Goal: Feedback & Contribution: Submit feedback/report problem

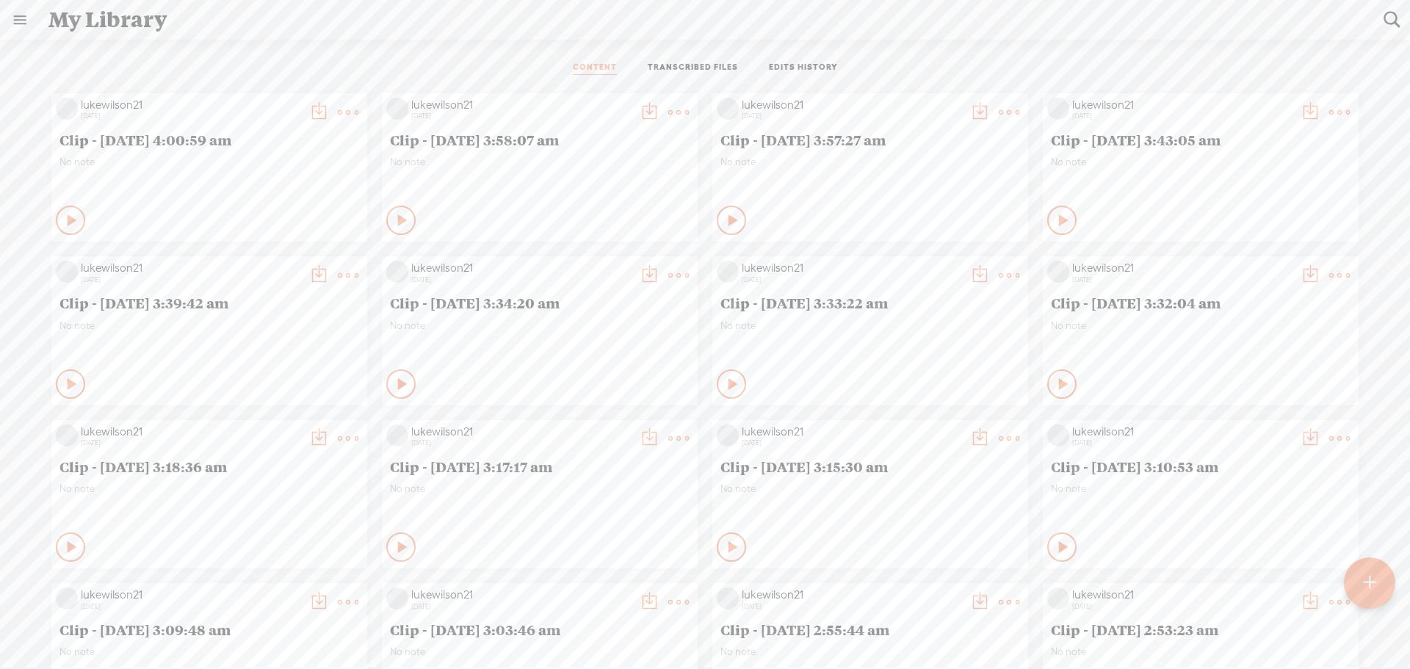
click at [12, 18] on link at bounding box center [20, 20] width 38 height 38
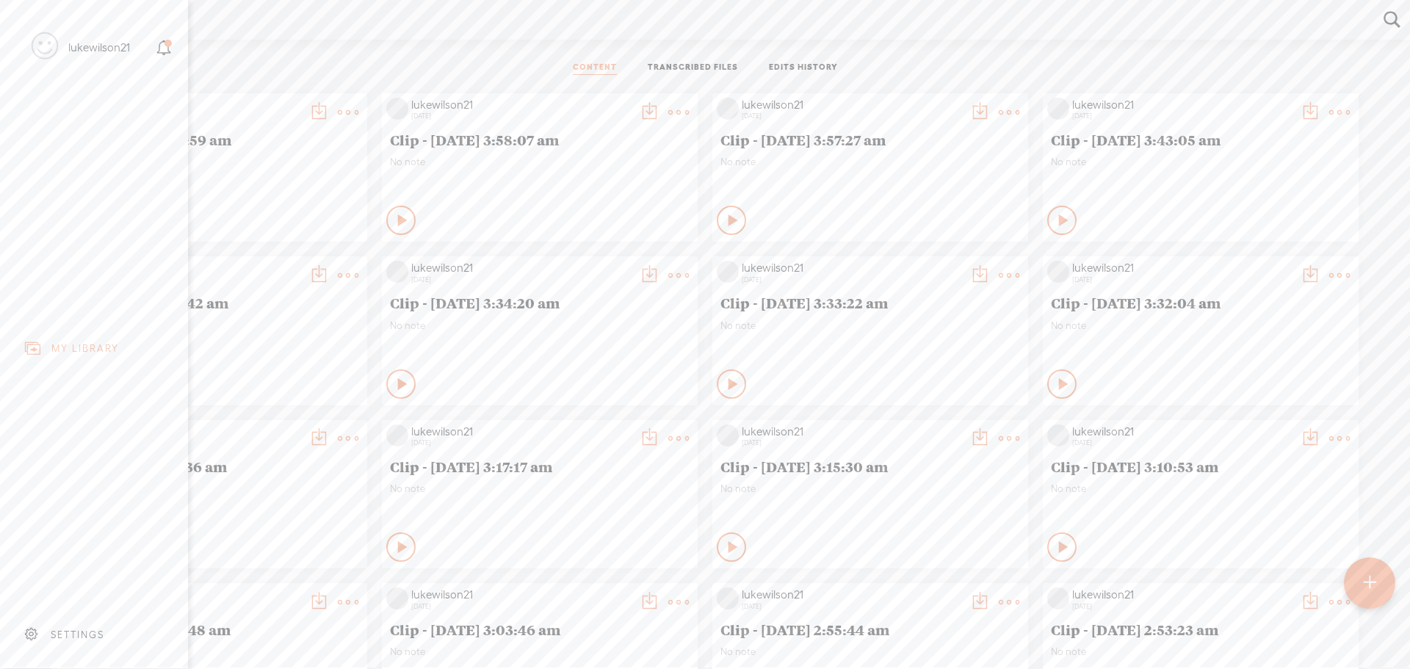
click at [170, 43] on icon at bounding box center [167, 43] width 7 height 7
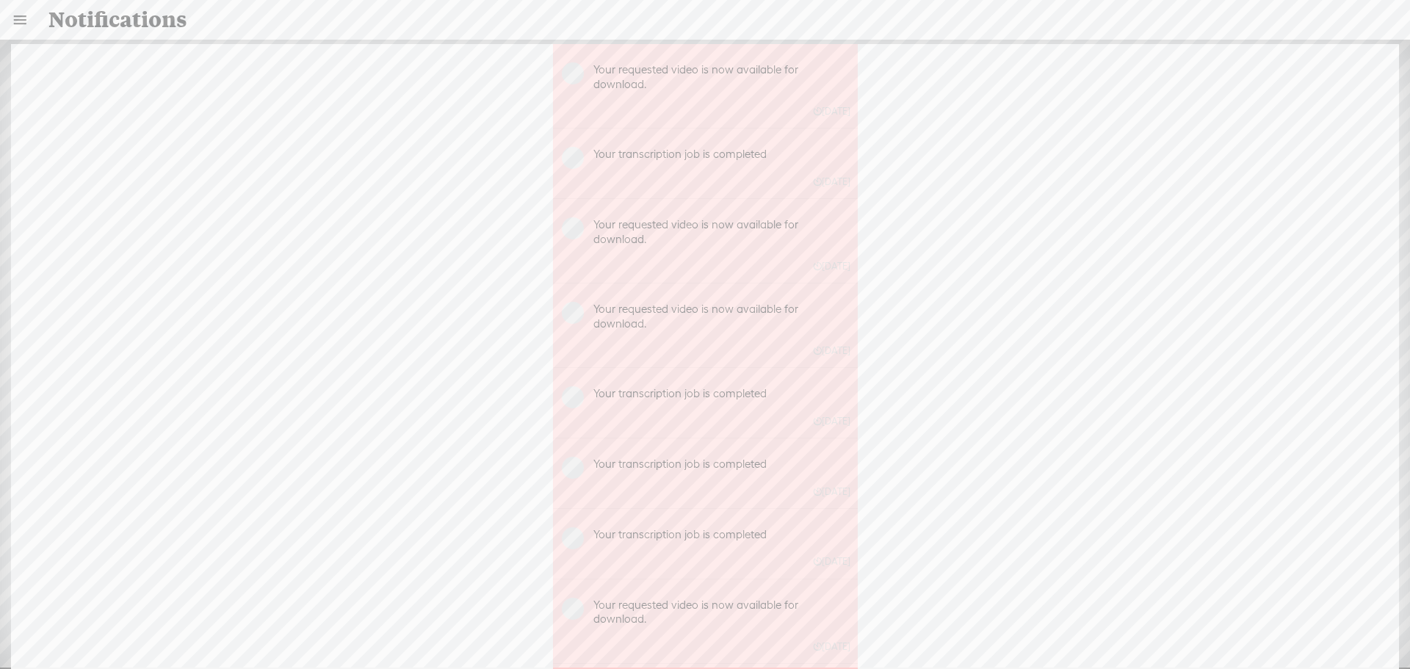
click at [565, 66] on img at bounding box center [573, 73] width 22 height 22
click at [22, 22] on link at bounding box center [20, 20] width 38 height 38
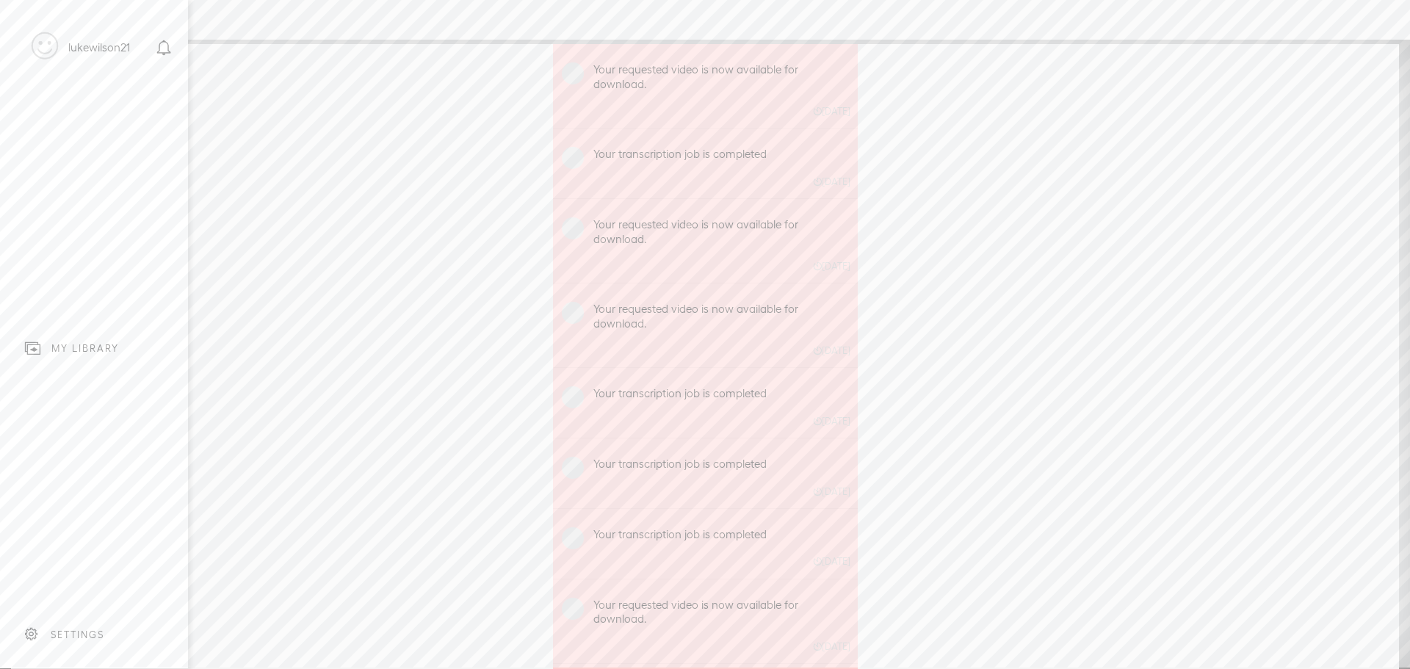
click at [74, 616] on div "SETTINGS" at bounding box center [97, 634] width 172 height 44
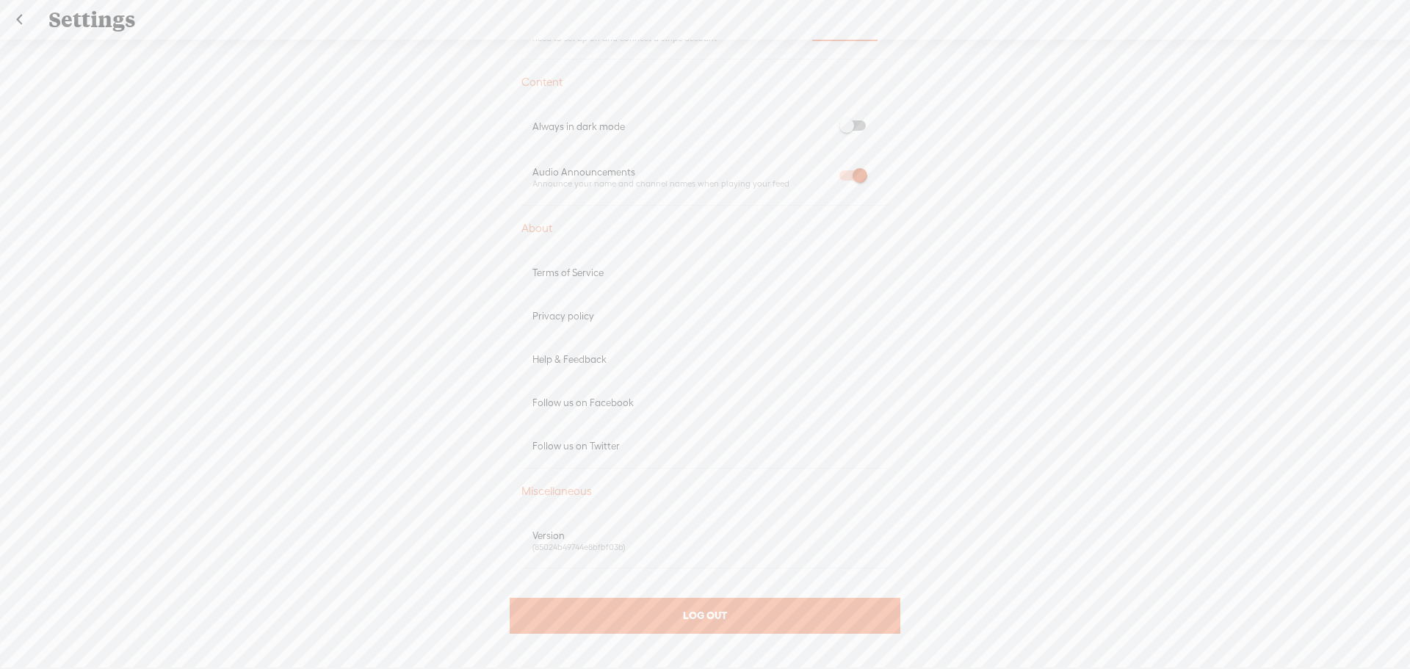
scroll to position [595, 0]
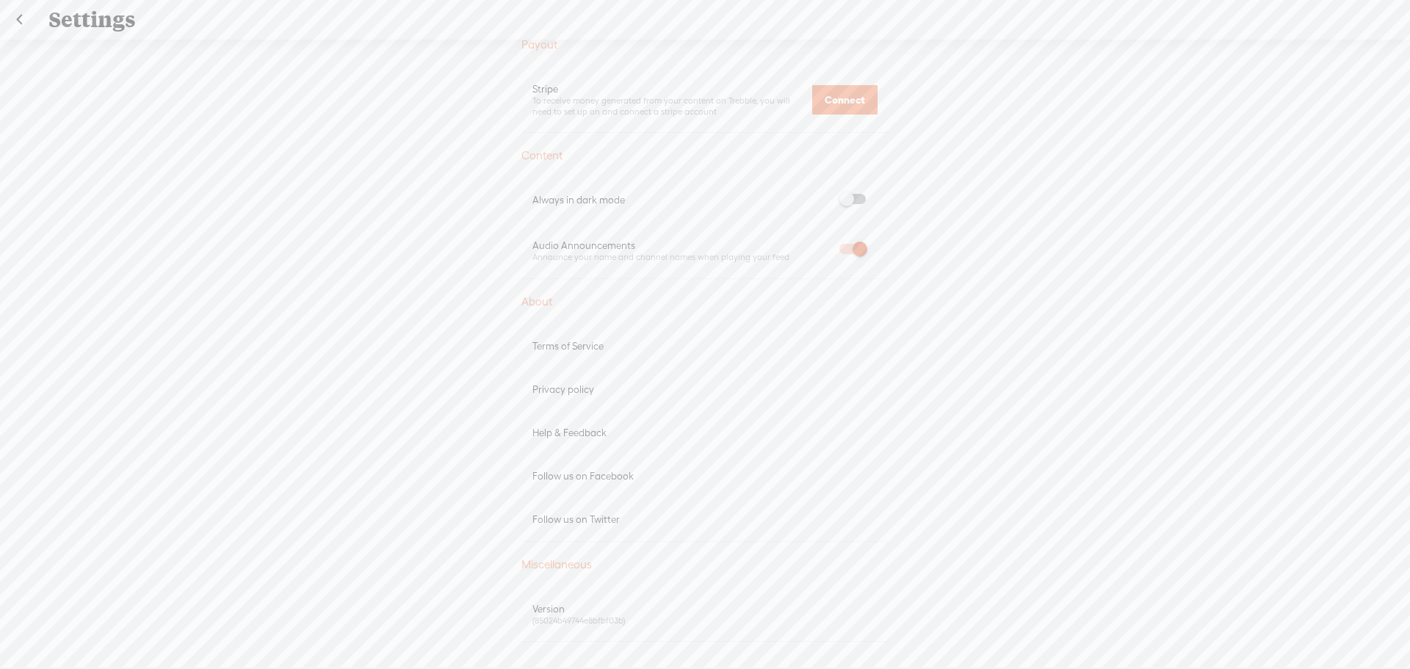
click at [595, 443] on div "Help & Feedback" at bounding box center [704, 432] width 367 height 43
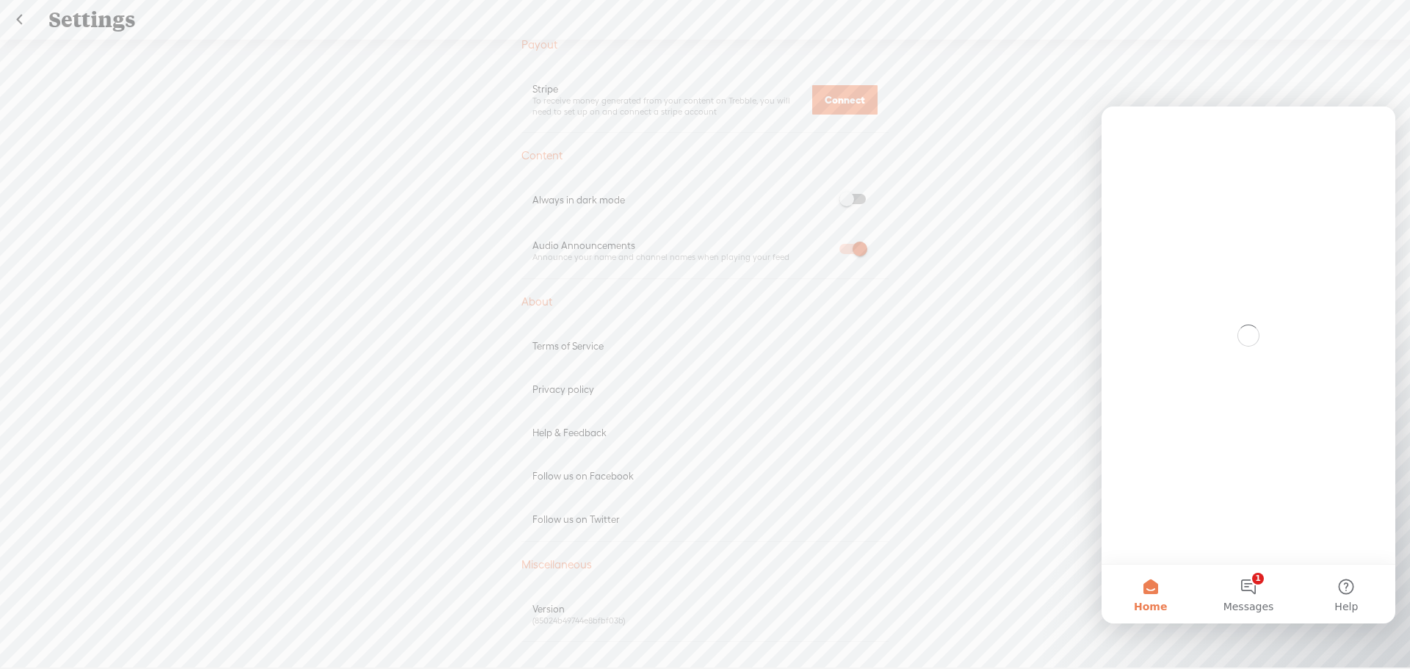
scroll to position [0, 0]
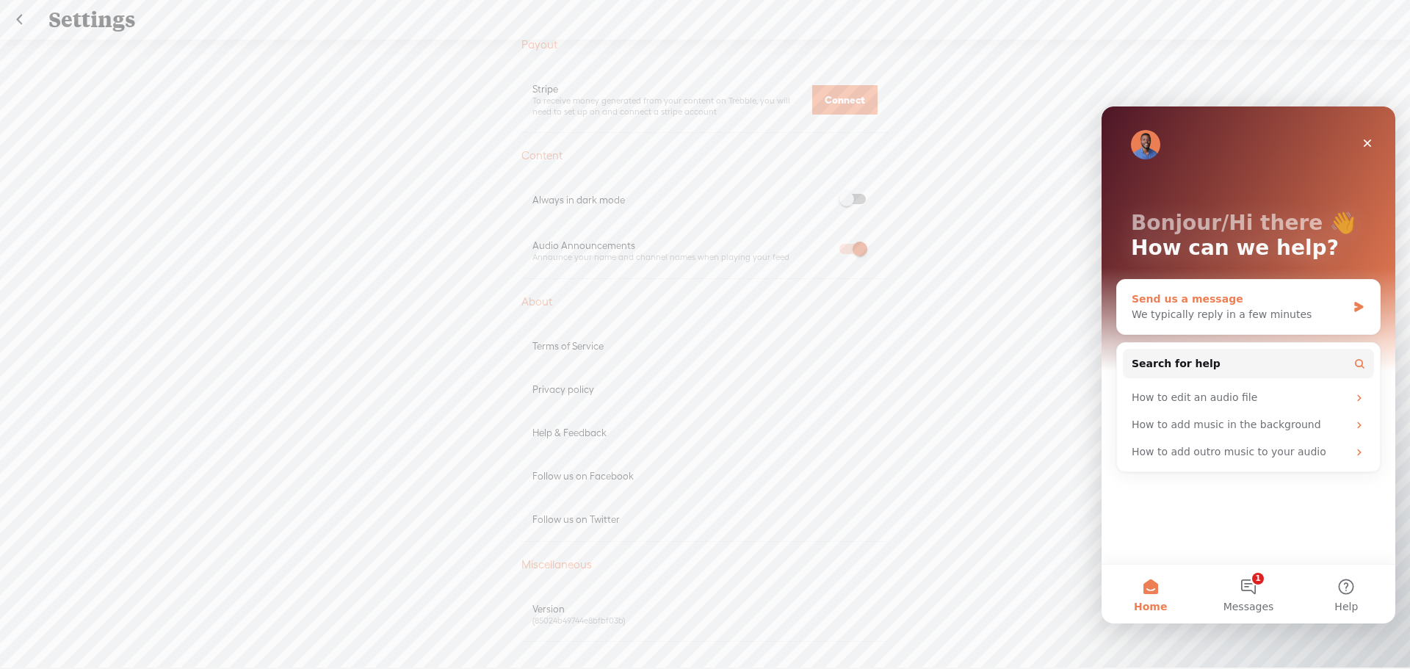
click at [1198, 305] on div "Send us a message" at bounding box center [1238, 298] width 215 height 15
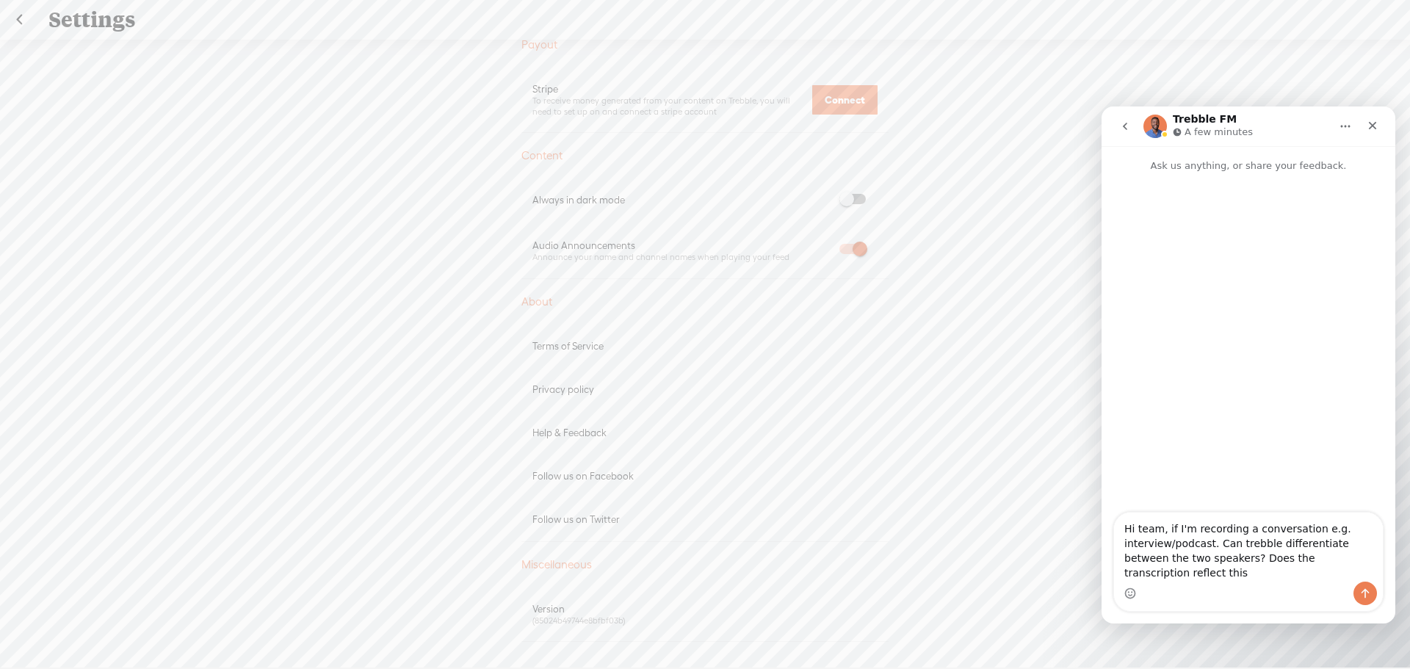
type textarea "Hi team, if I'm recording a conversation e.g. interview/podcast. Can trebble di…"
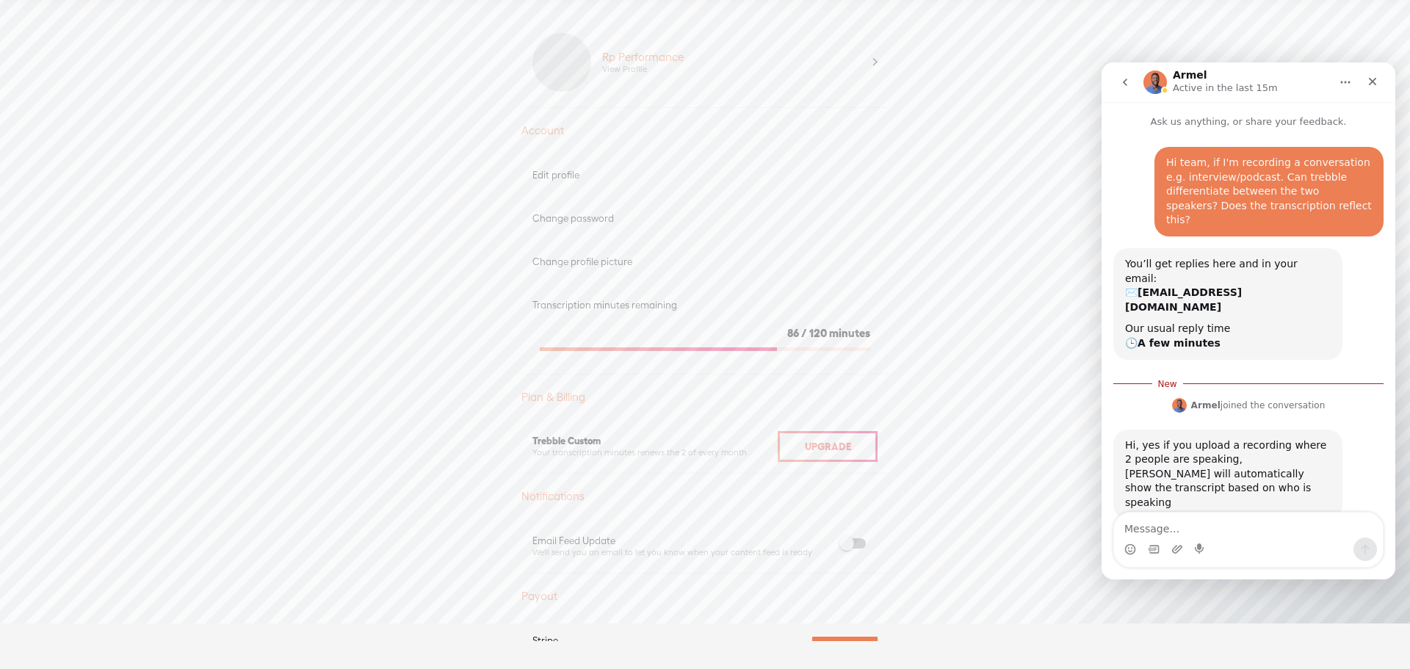
scroll to position [2, 0]
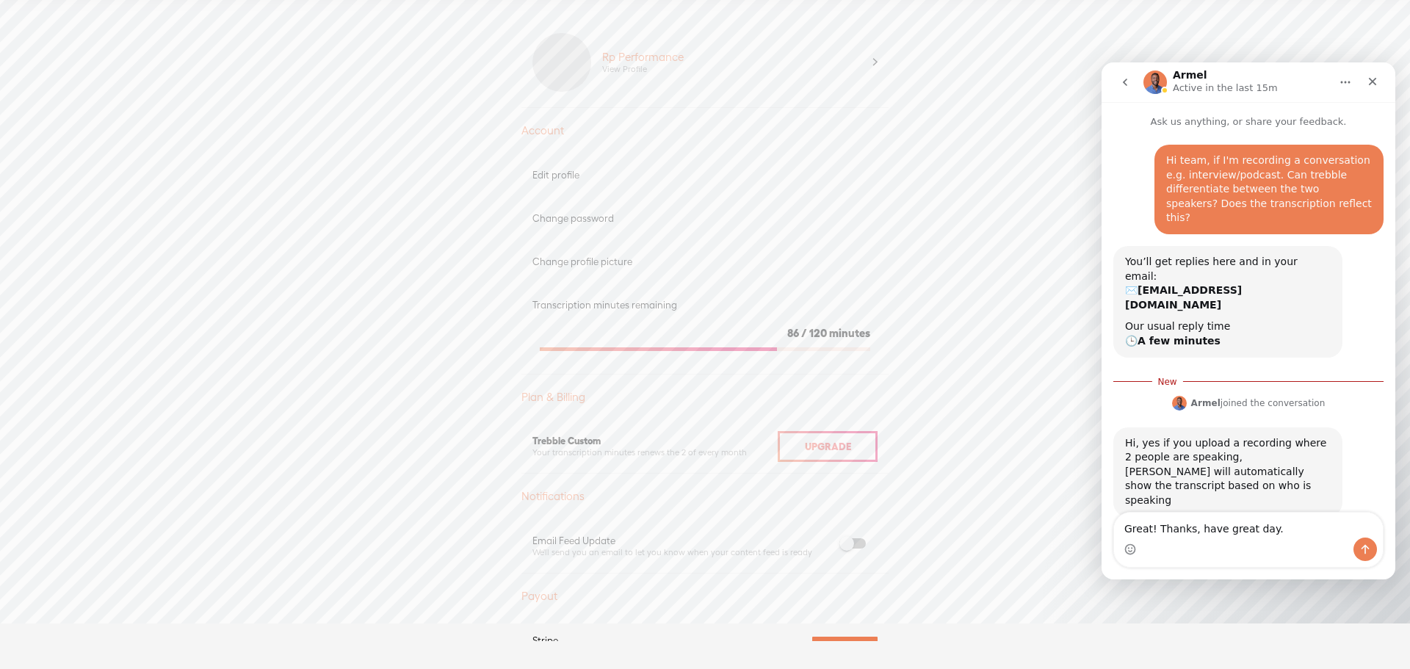
click at [1147, 530] on textarea "Great! Thanks, have great day." at bounding box center [1248, 524] width 269 height 25
type textarea "Perfect! Thanks, have great day."
click at [1364, 543] on icon "Send a message…" at bounding box center [1365, 549] width 12 height 12
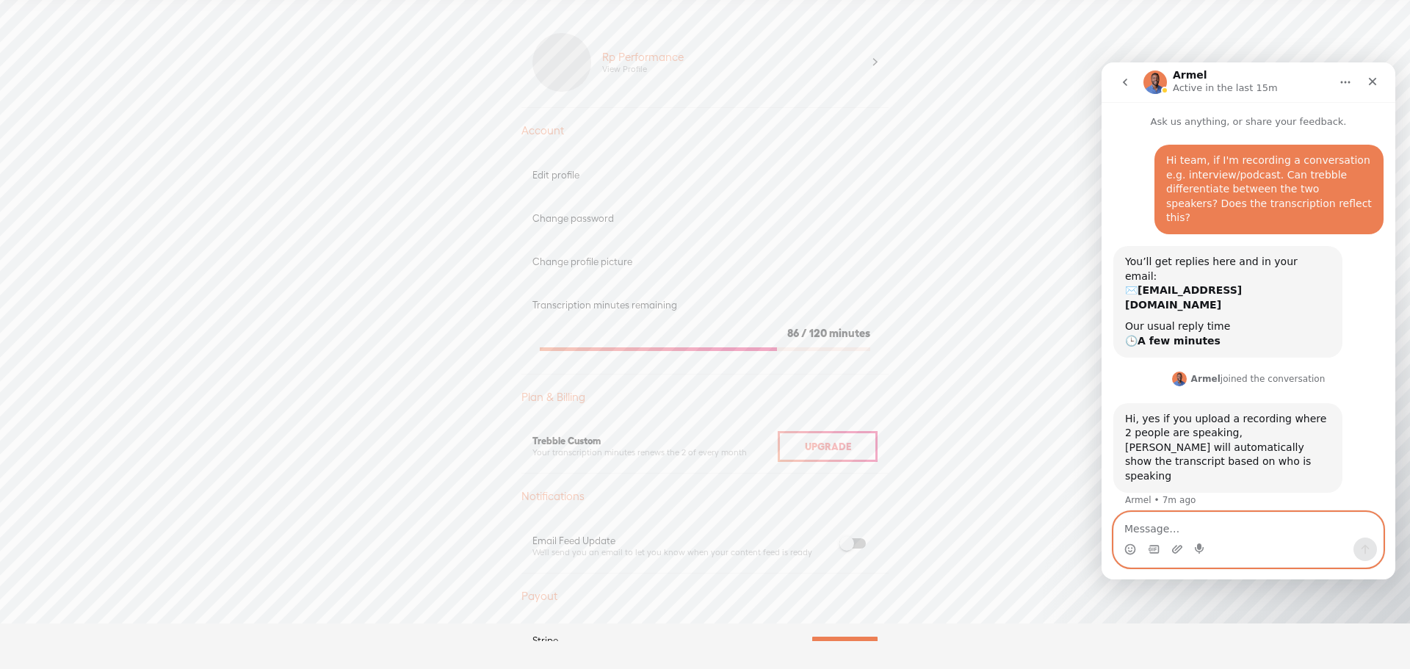
scroll to position [0, 0]
